Goal: Information Seeking & Learning: Learn about a topic

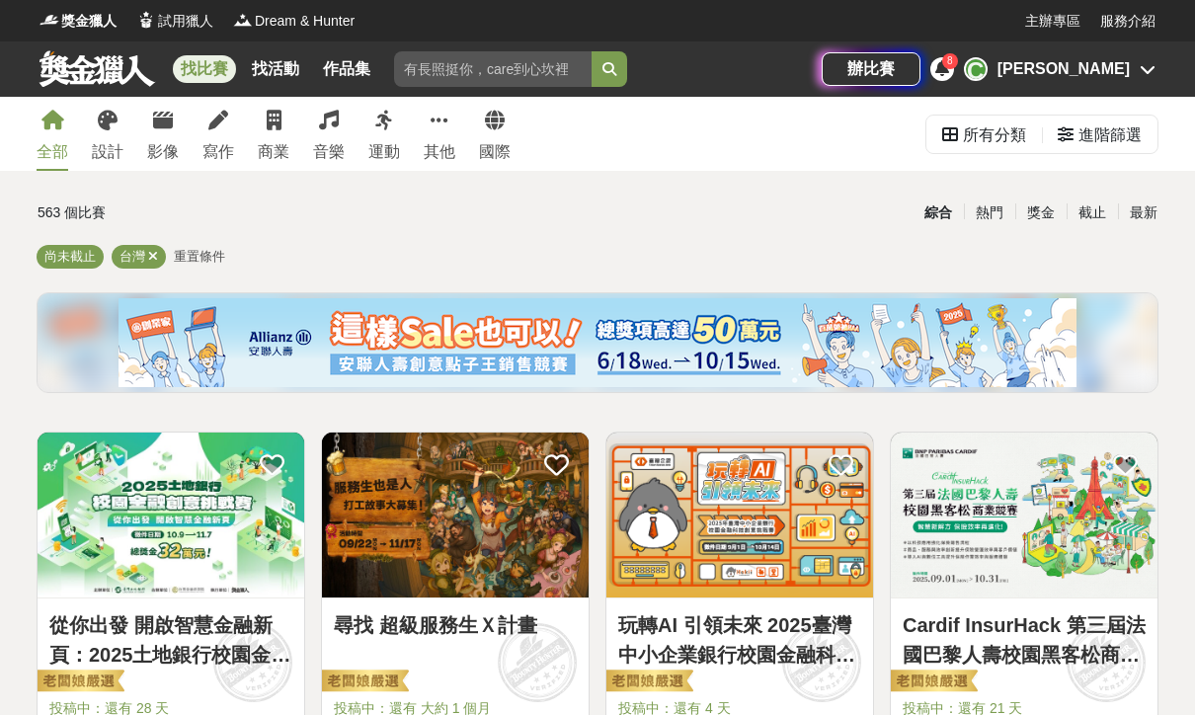
click at [115, 125] on icon at bounding box center [108, 121] width 20 height 20
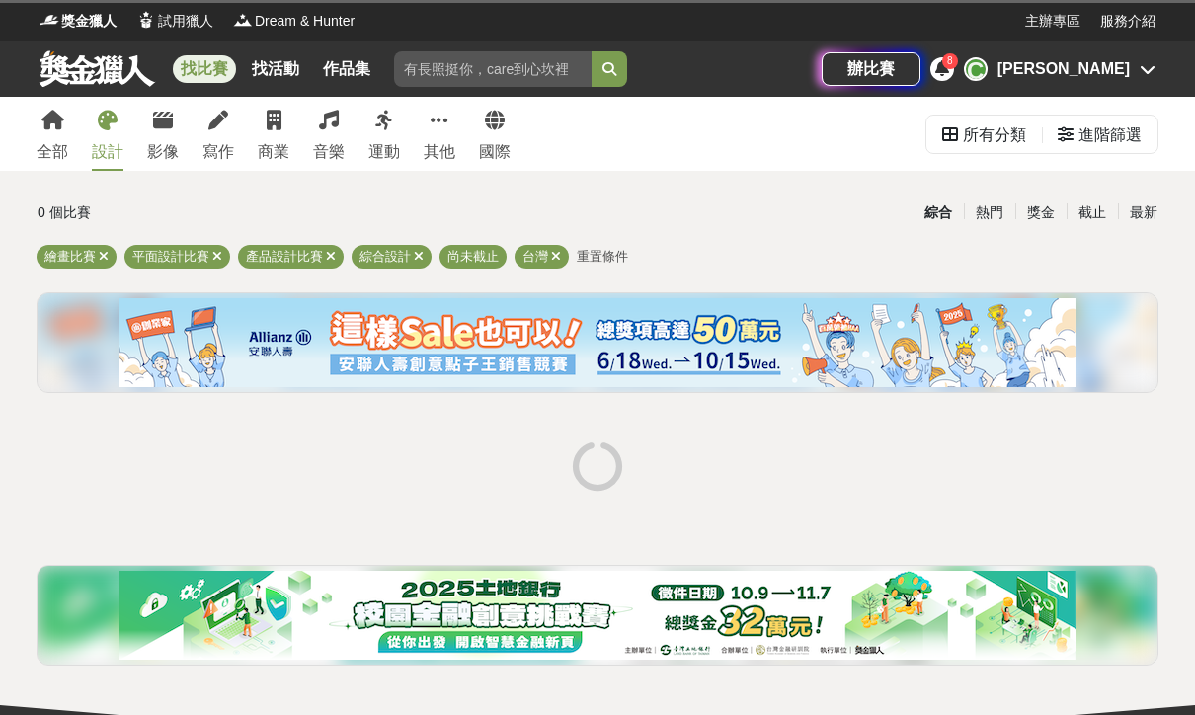
click at [221, 257] on icon at bounding box center [217, 256] width 10 height 13
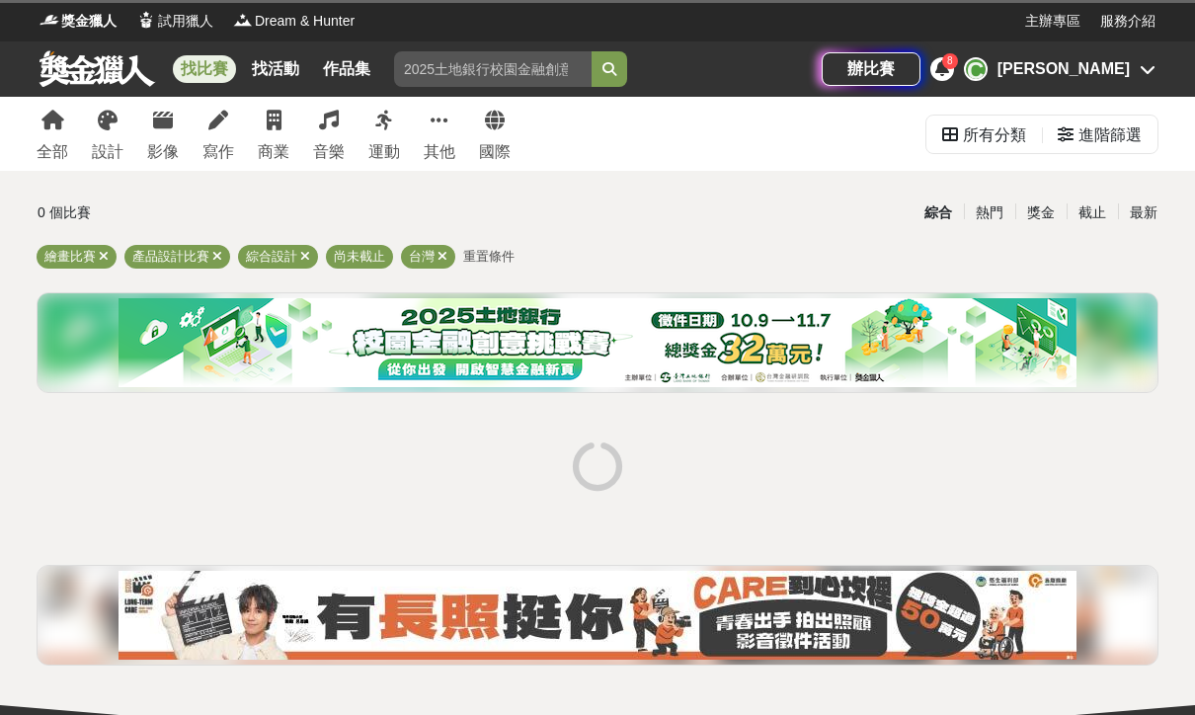
click at [219, 253] on icon at bounding box center [217, 256] width 10 height 13
click at [194, 253] on icon at bounding box center [192, 256] width 10 height 13
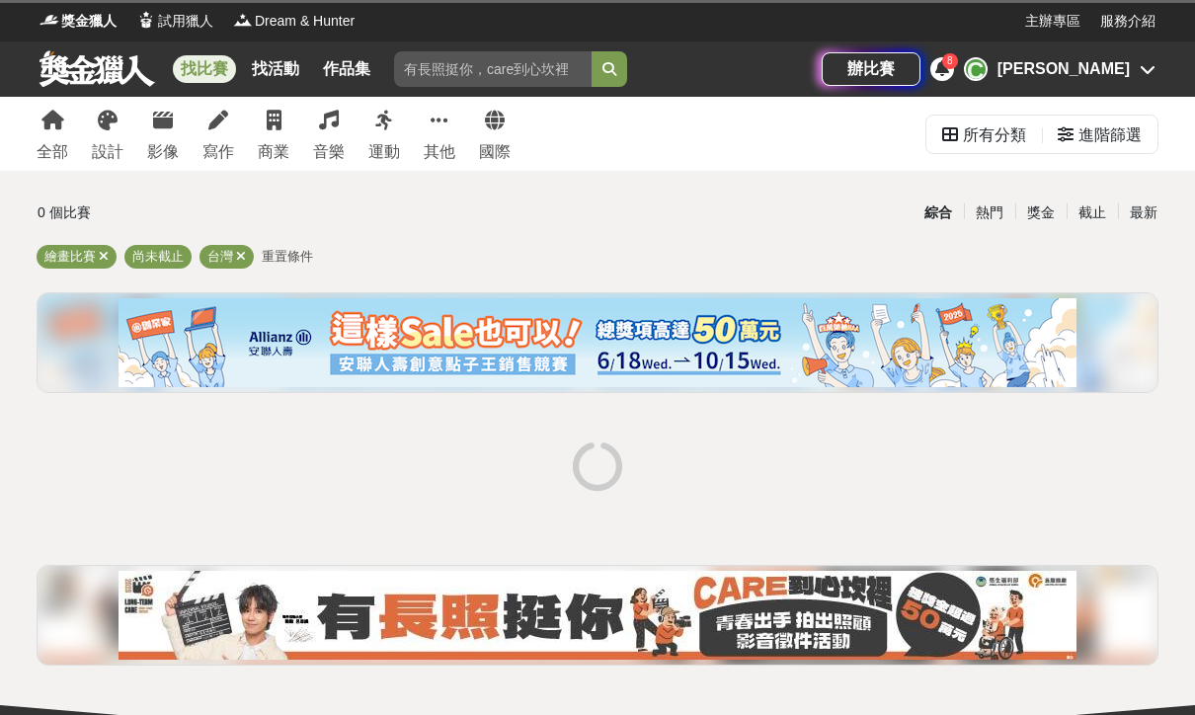
click at [1121, 138] on div "進階篩選" at bounding box center [1109, 135] width 63 height 39
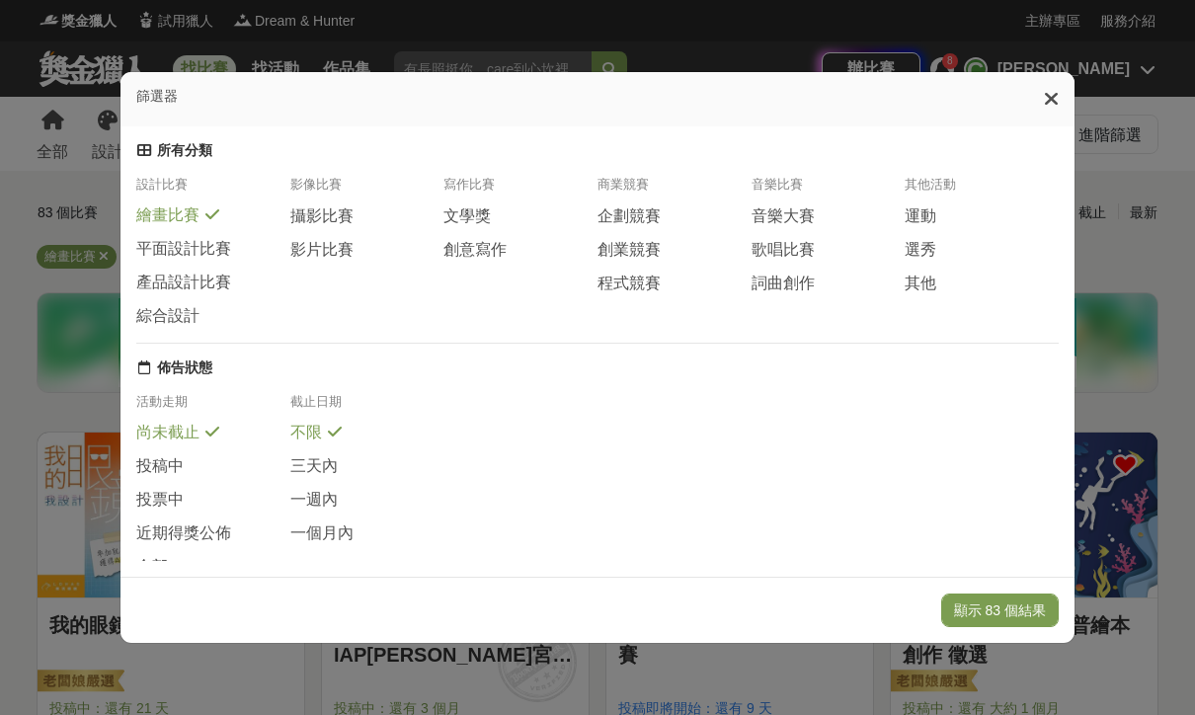
click at [1052, 88] on div at bounding box center [1051, 99] width 15 height 23
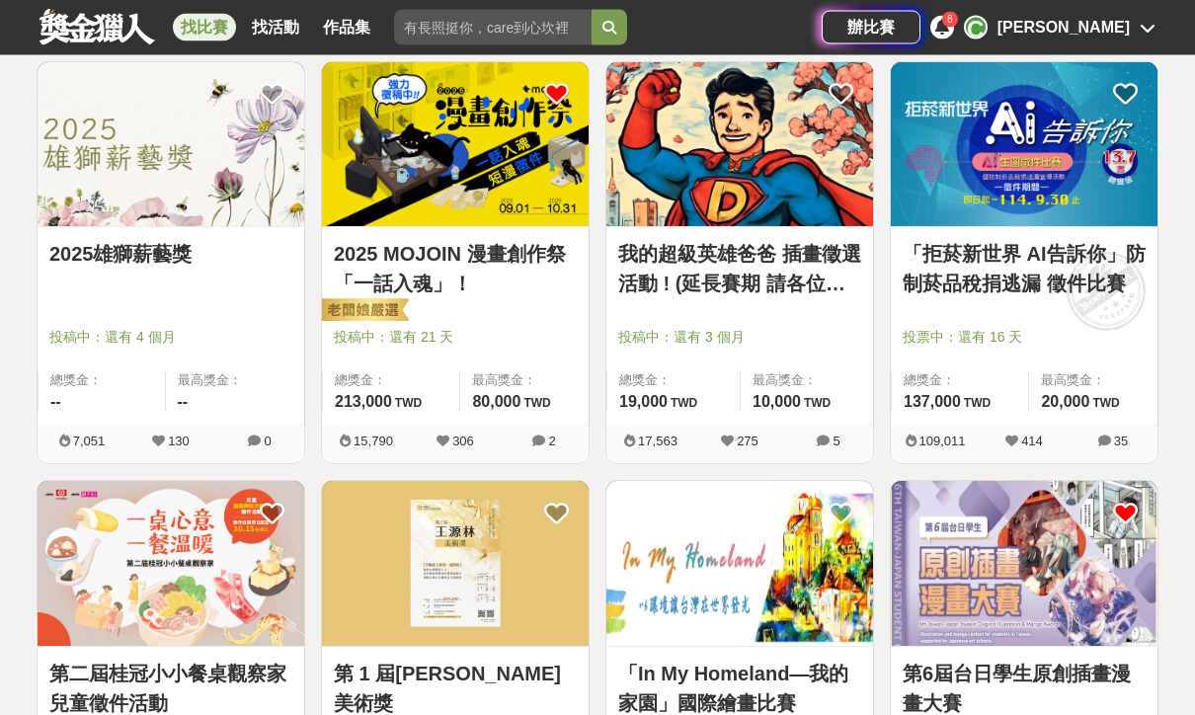
scroll to position [787, 0]
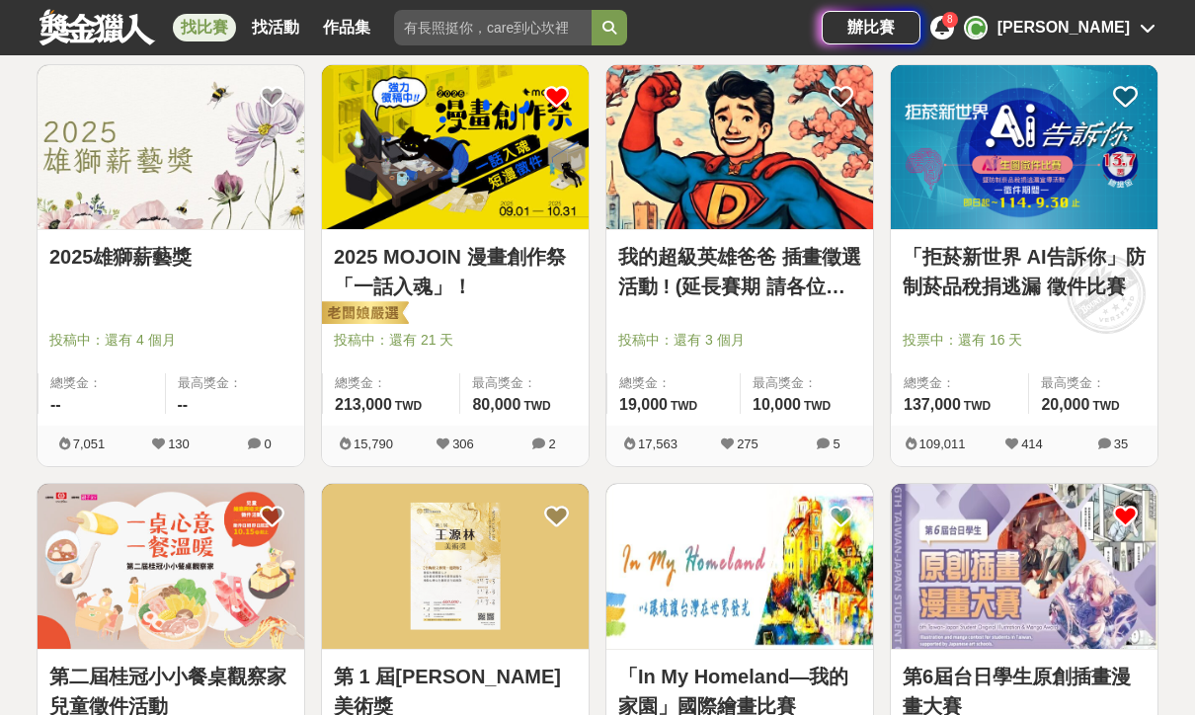
click at [850, 298] on link "我的超級英雄爸爸 插畫徵選活動 ! (延長賽期 請各位踴躍參與)" at bounding box center [739, 271] width 243 height 59
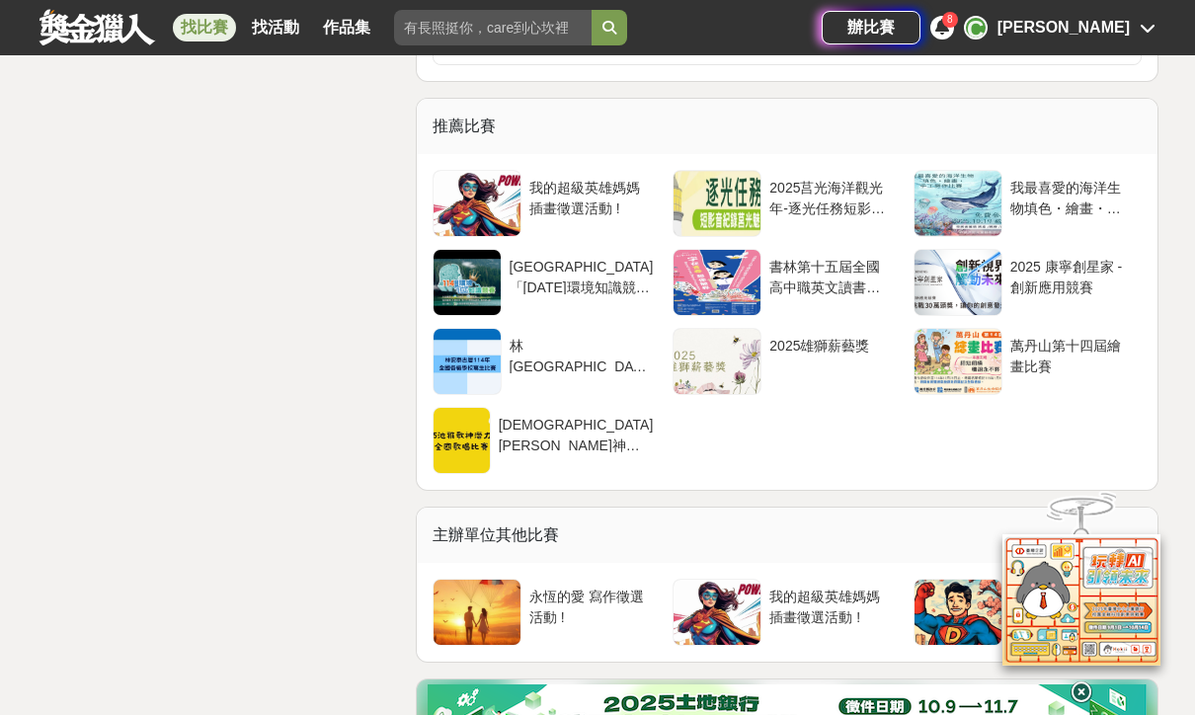
scroll to position [3130, 0]
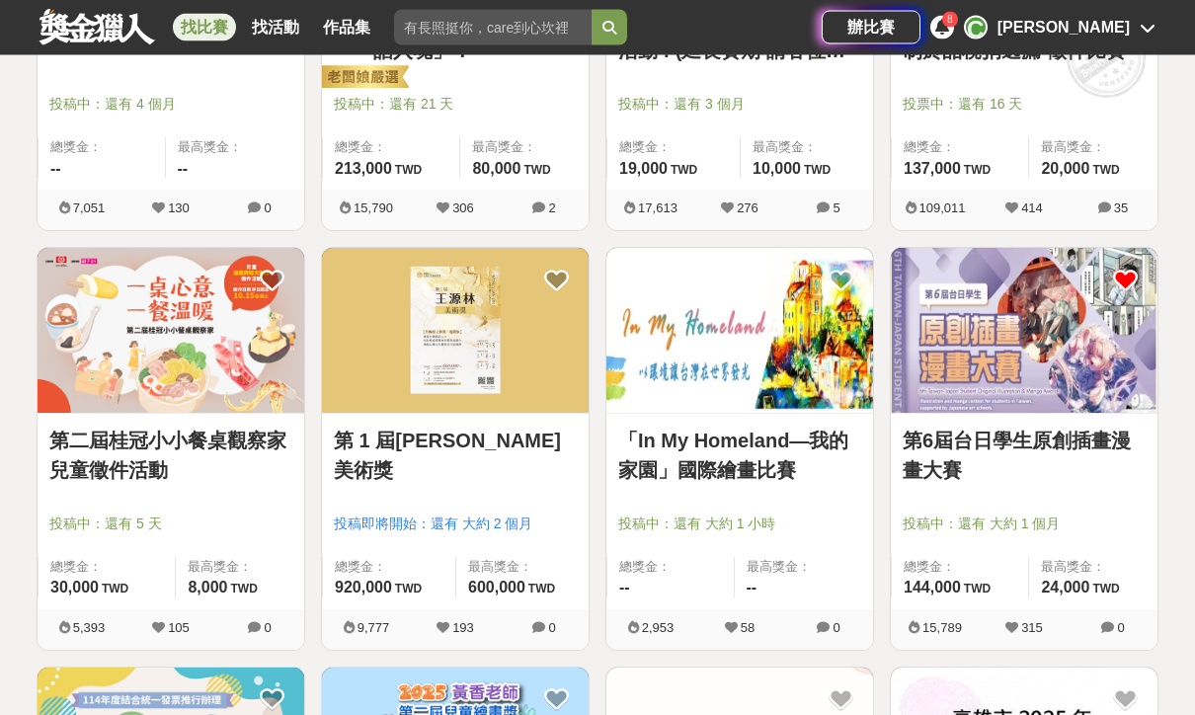
scroll to position [1030, 0]
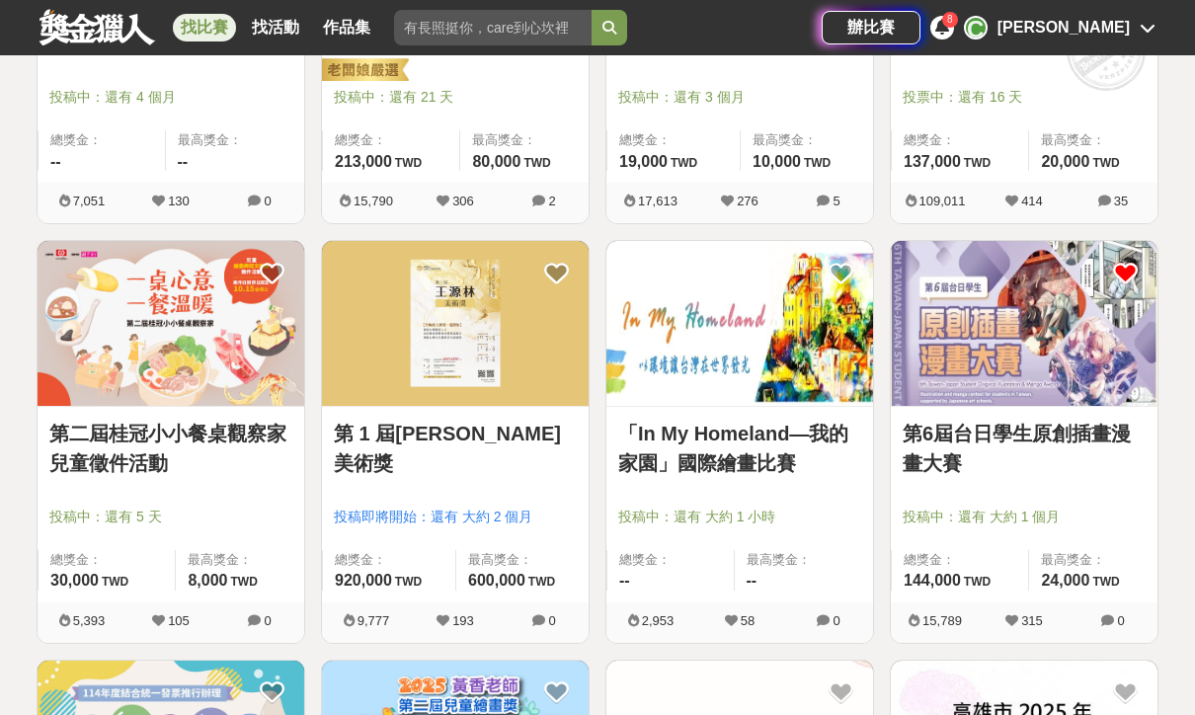
click at [839, 400] on img at bounding box center [739, 323] width 267 height 165
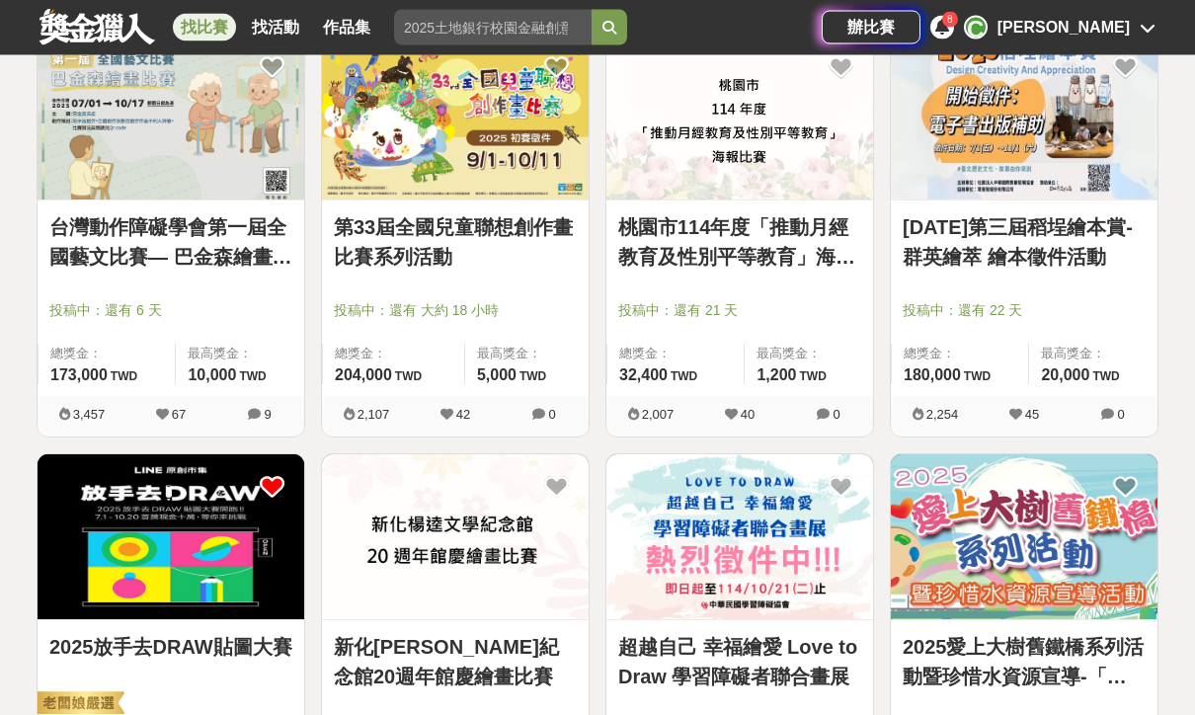
scroll to position [2040, 0]
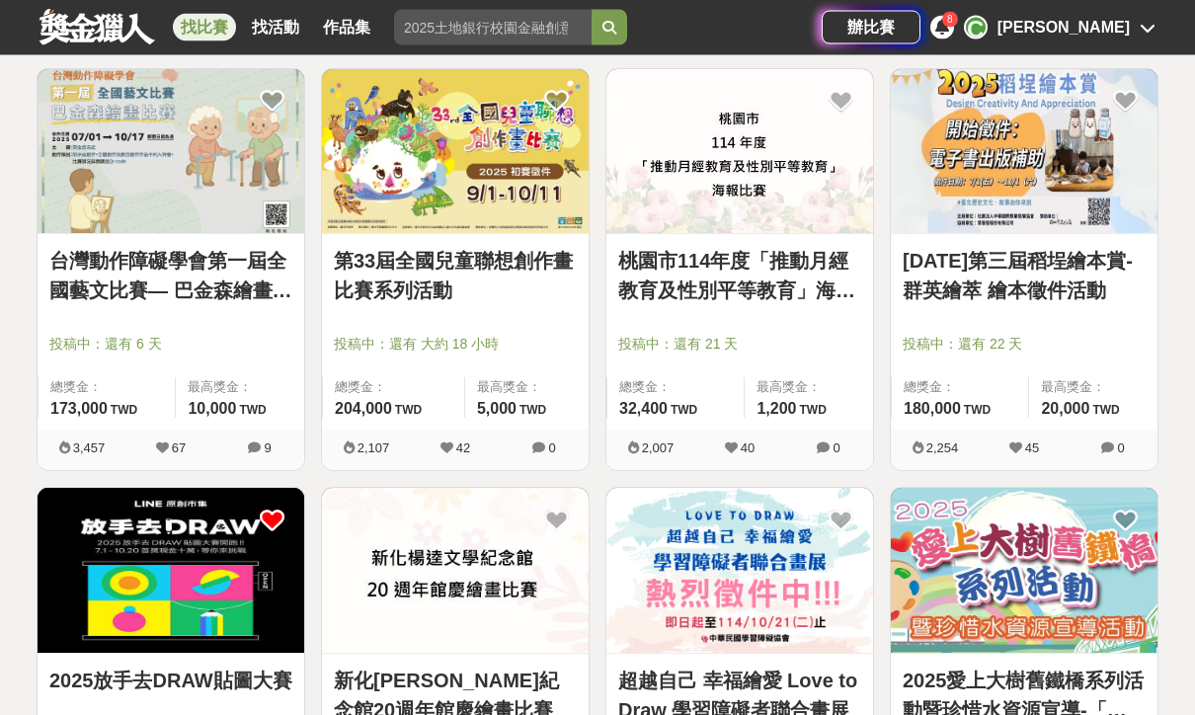
click at [1083, 299] on link "2025年第三屆稻埕繪本賞-群英繪萃 繪本徵件活動" at bounding box center [1023, 276] width 243 height 59
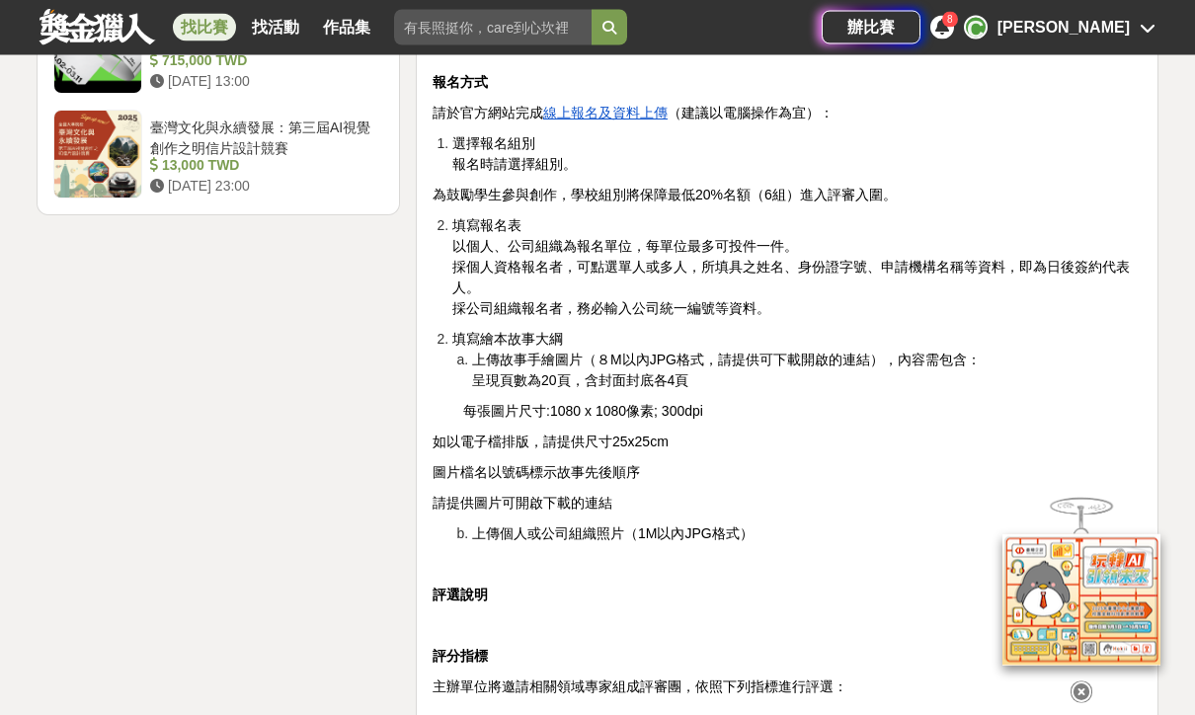
scroll to position [2781, 0]
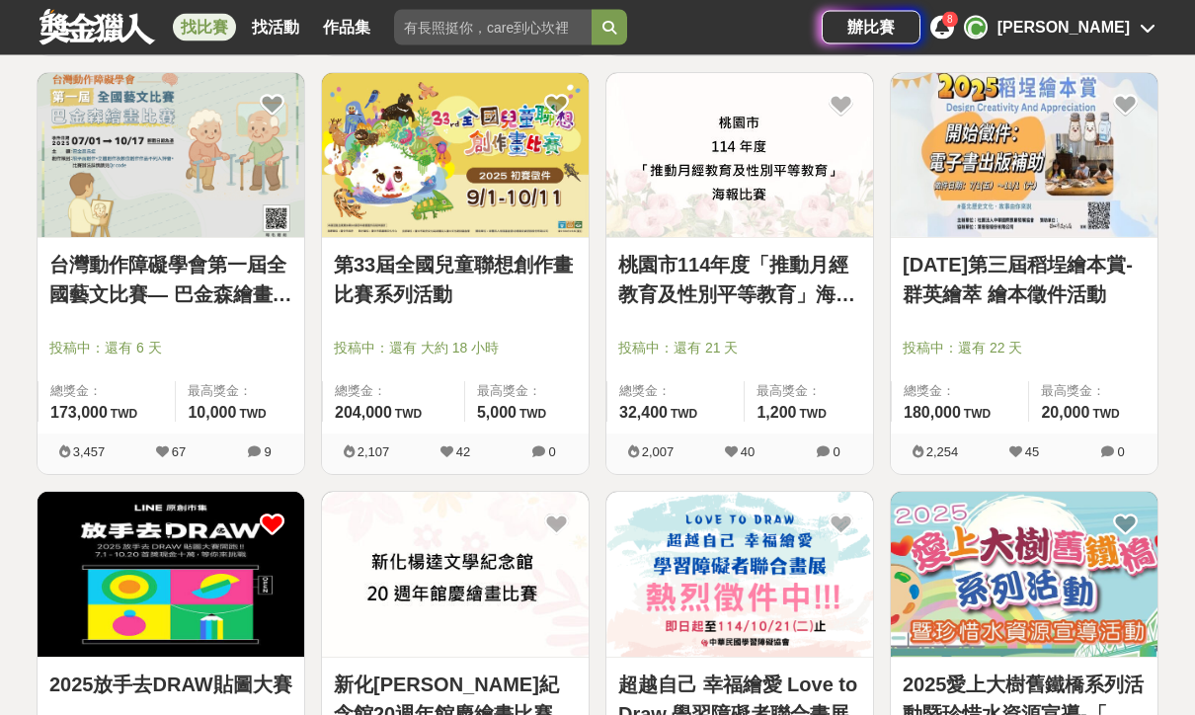
scroll to position [2035, 0]
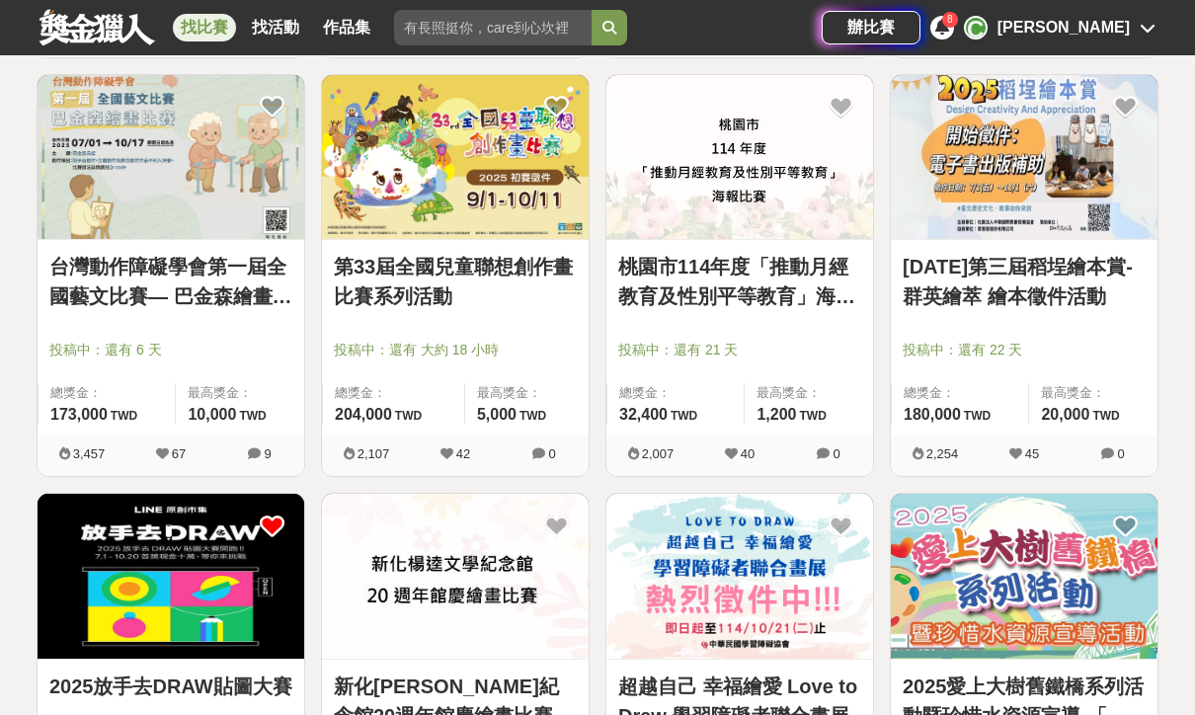
click at [1133, 96] on icon at bounding box center [1125, 107] width 25 height 25
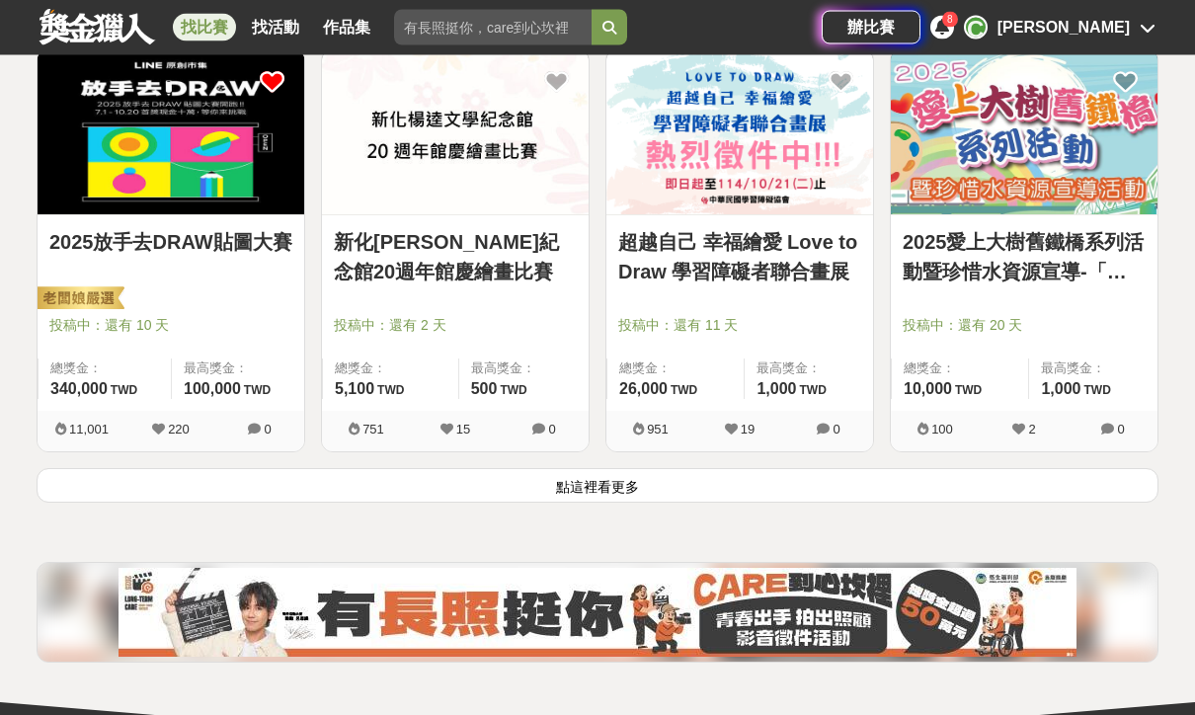
scroll to position [2476, 0]
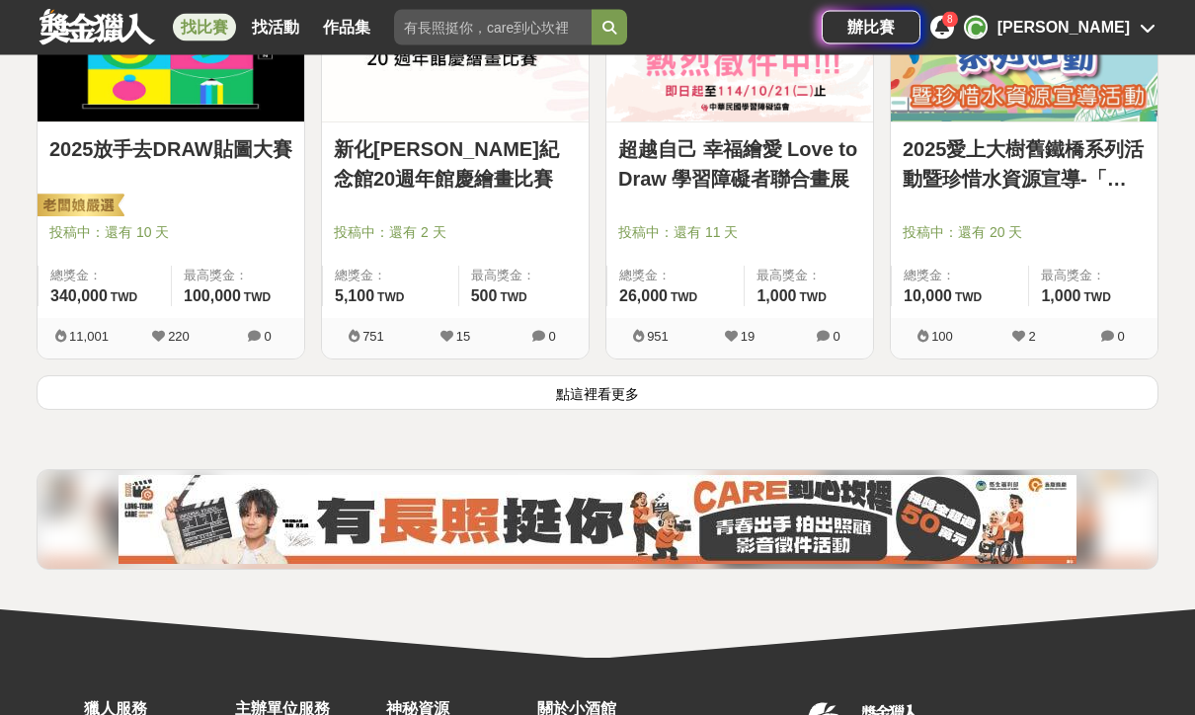
click at [333, 402] on button "點這裡看更多" at bounding box center [598, 393] width 1122 height 35
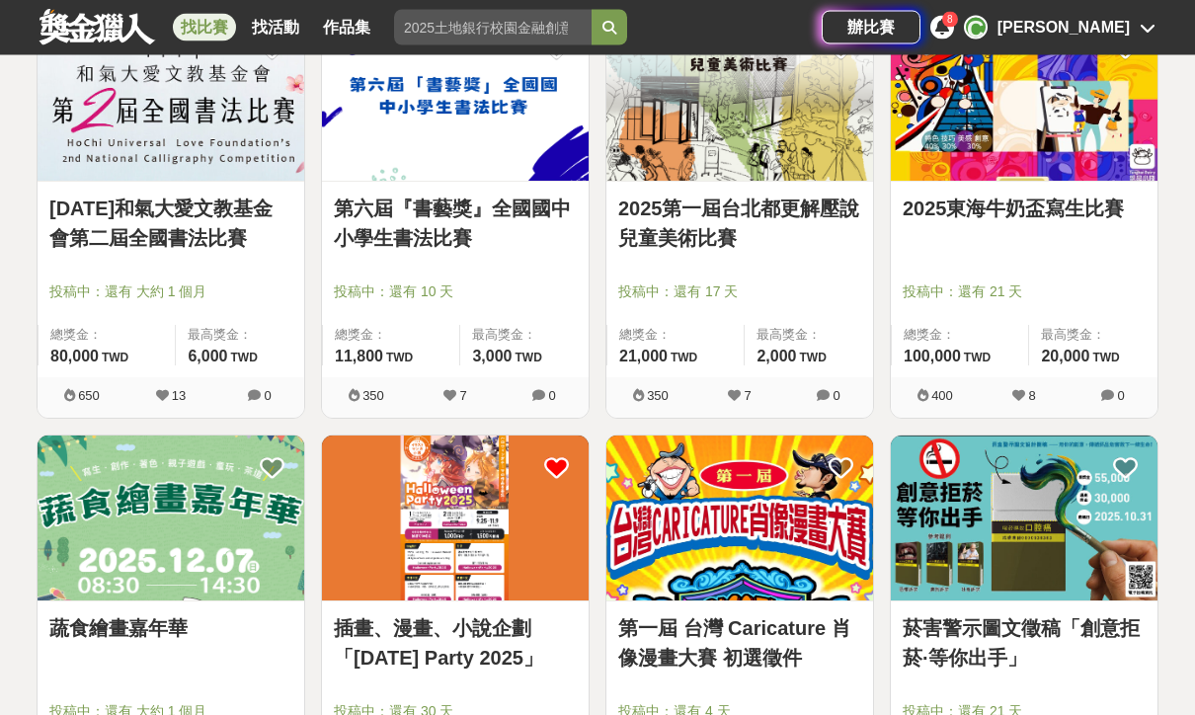
scroll to position [3209, 0]
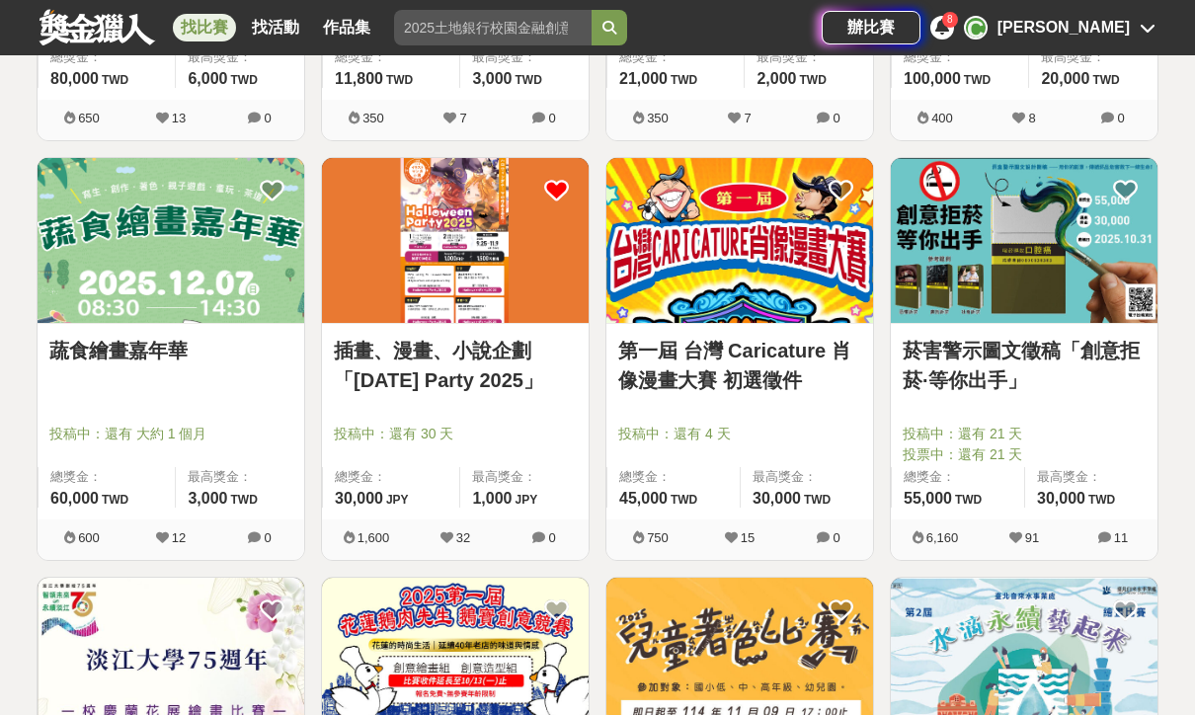
click at [368, 385] on link "插畫、漫畫、小說企劃「[DATE] Party 2025」" at bounding box center [455, 365] width 243 height 59
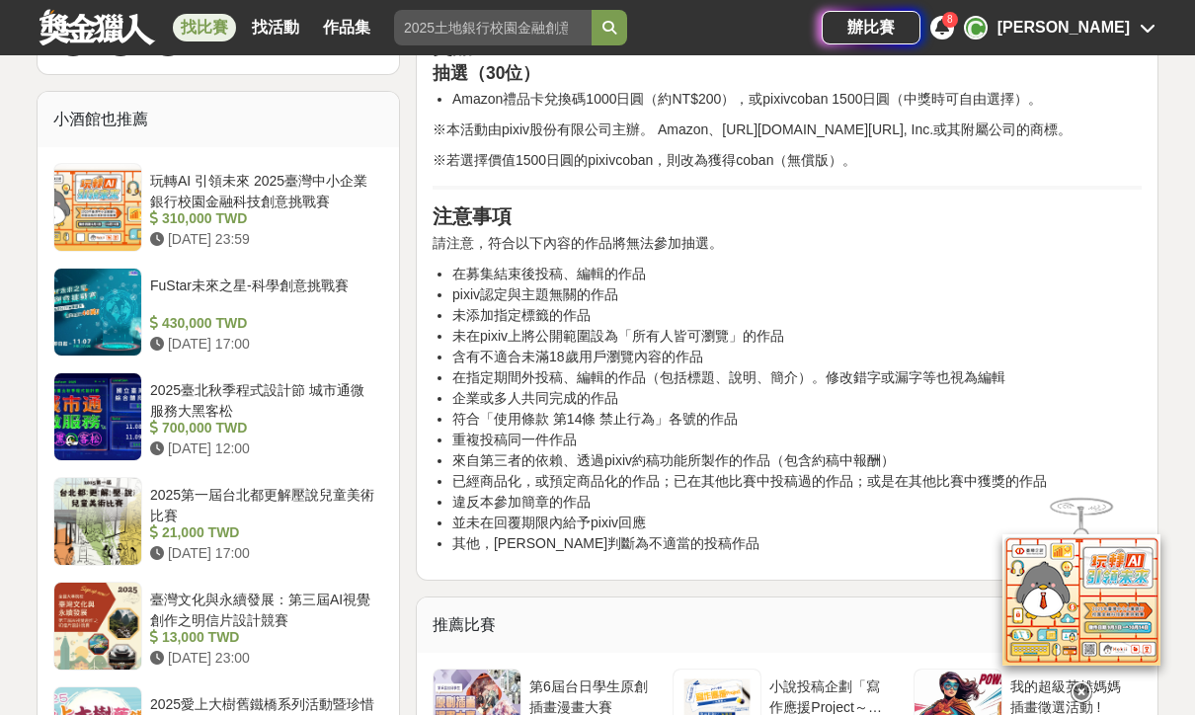
scroll to position [1514, 0]
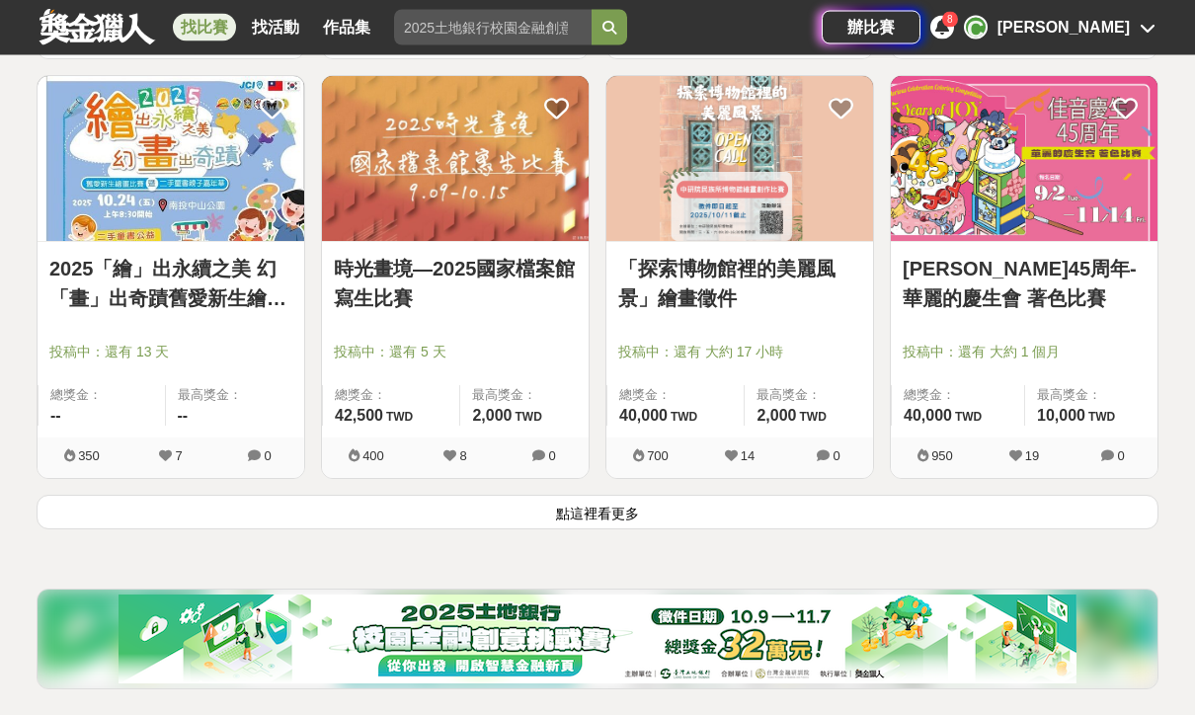
scroll to position [4968, 0]
click at [518, 514] on button "點這裡看更多" at bounding box center [598, 512] width 1122 height 35
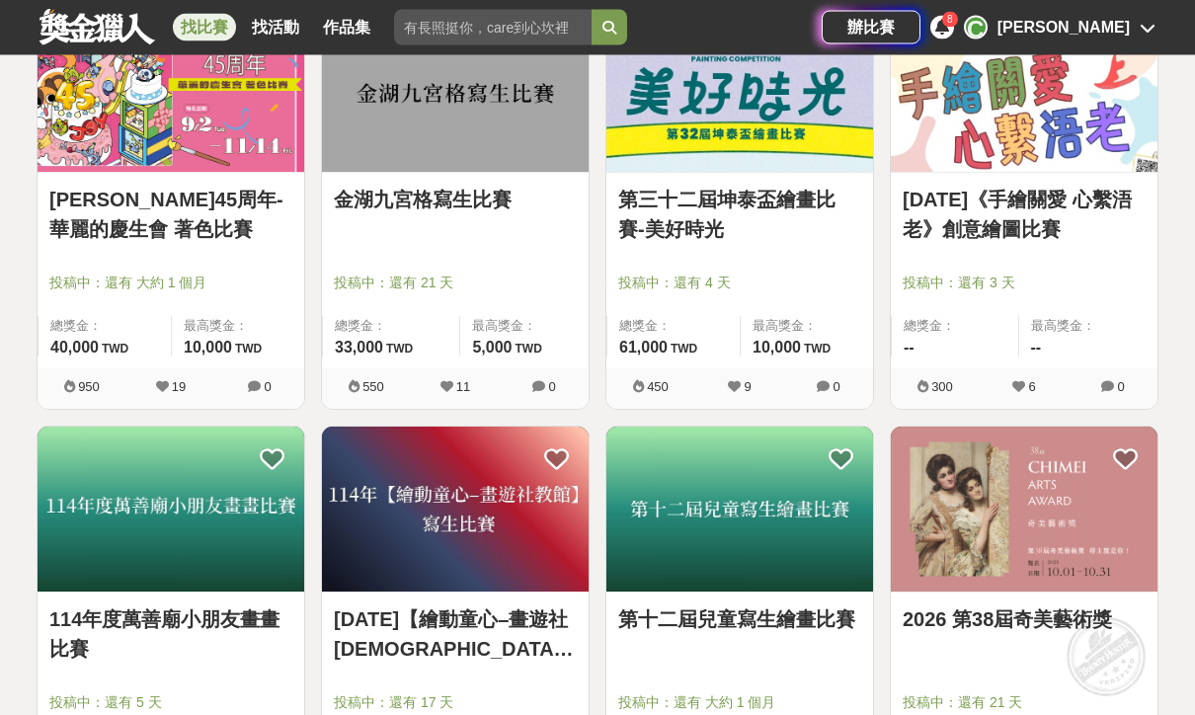
scroll to position [5457, 0]
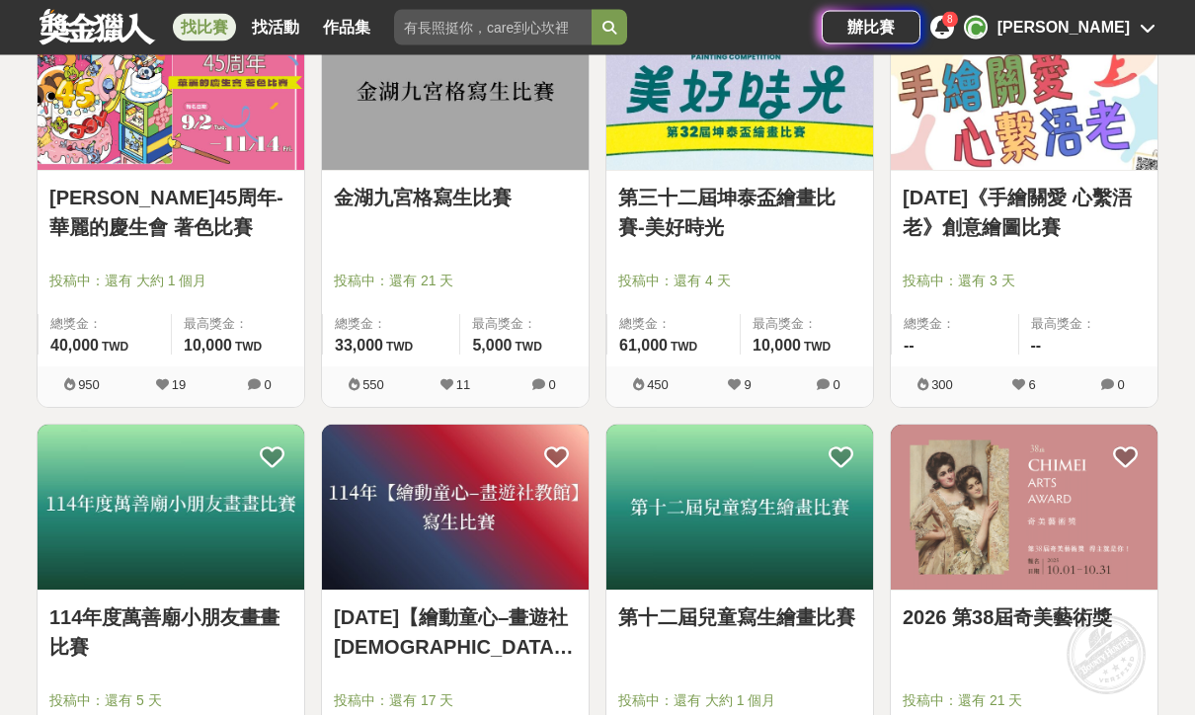
click at [951, 586] on img at bounding box center [1024, 508] width 267 height 165
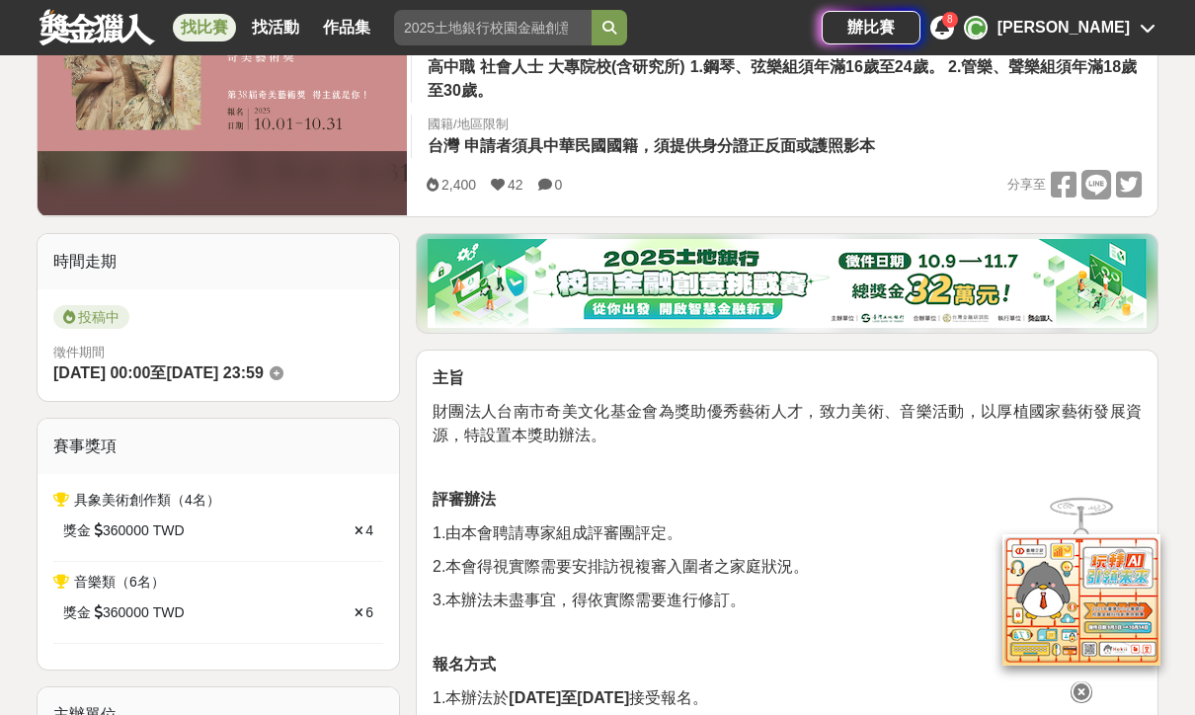
scroll to position [441, 0]
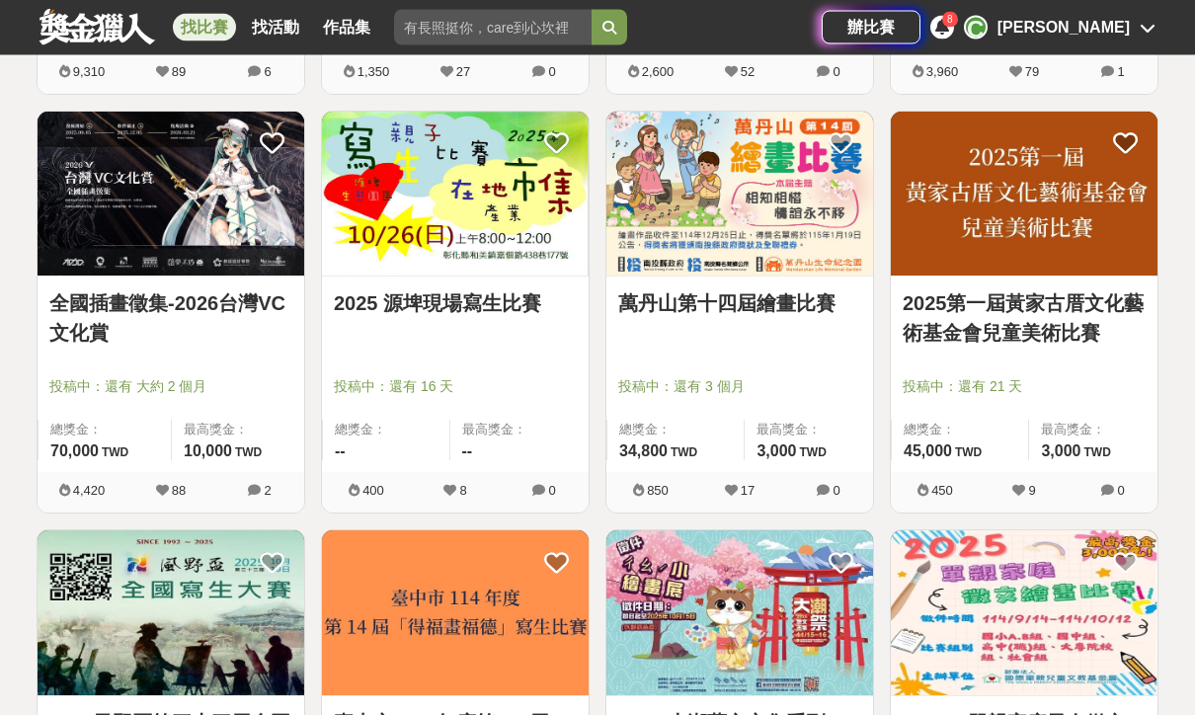
scroll to position [6612, 0]
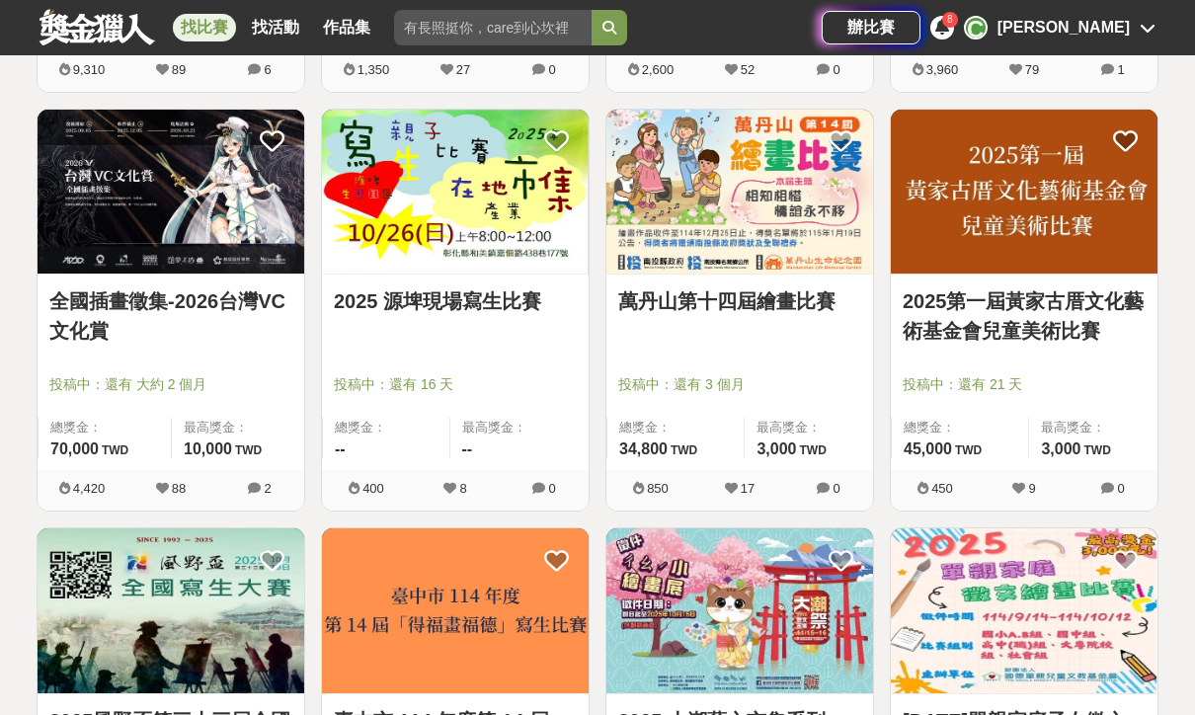
click at [257, 375] on span "投稿中：還有 大約 2 個月" at bounding box center [170, 384] width 243 height 21
click at [267, 242] on img at bounding box center [171, 192] width 267 height 165
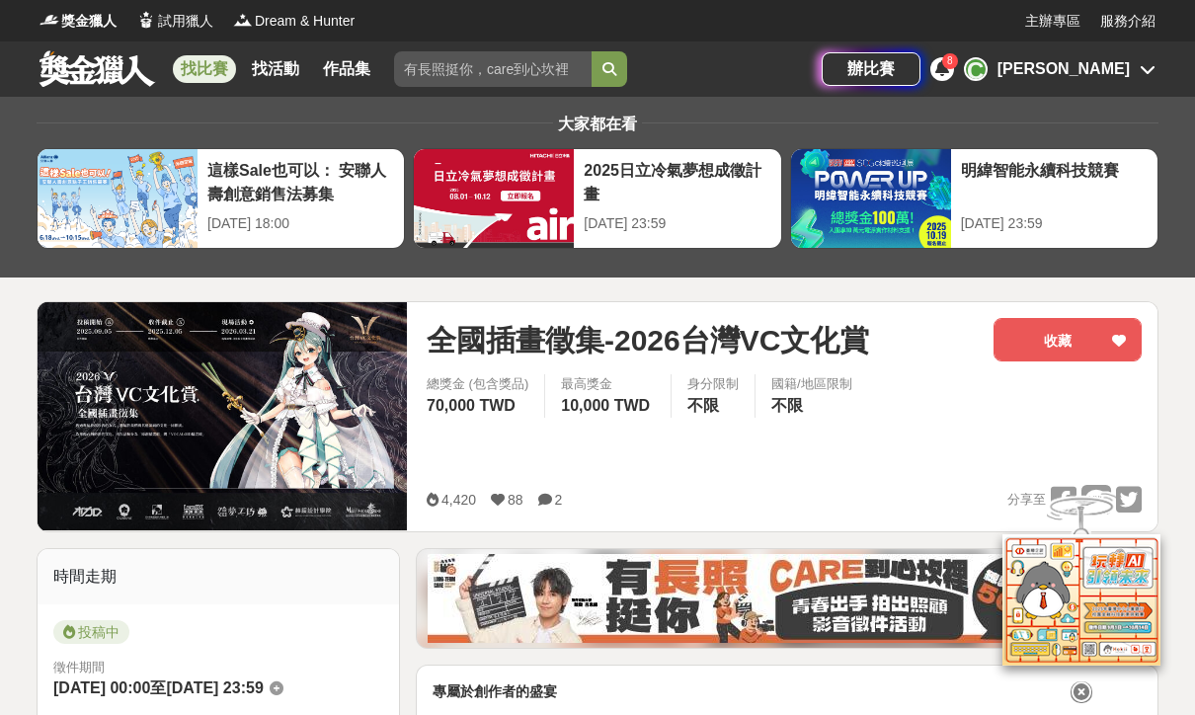
click at [1053, 341] on button "收藏" at bounding box center [1067, 339] width 148 height 43
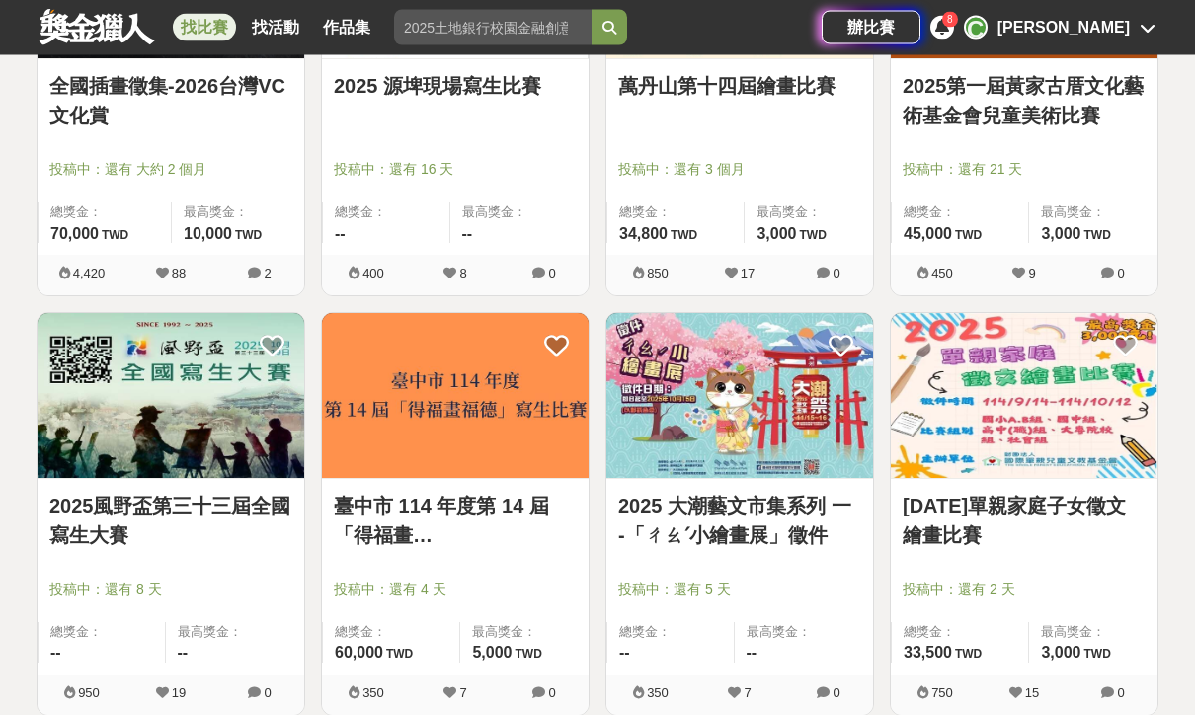
scroll to position [6805, 0]
